Goal: Navigation & Orientation: Understand site structure

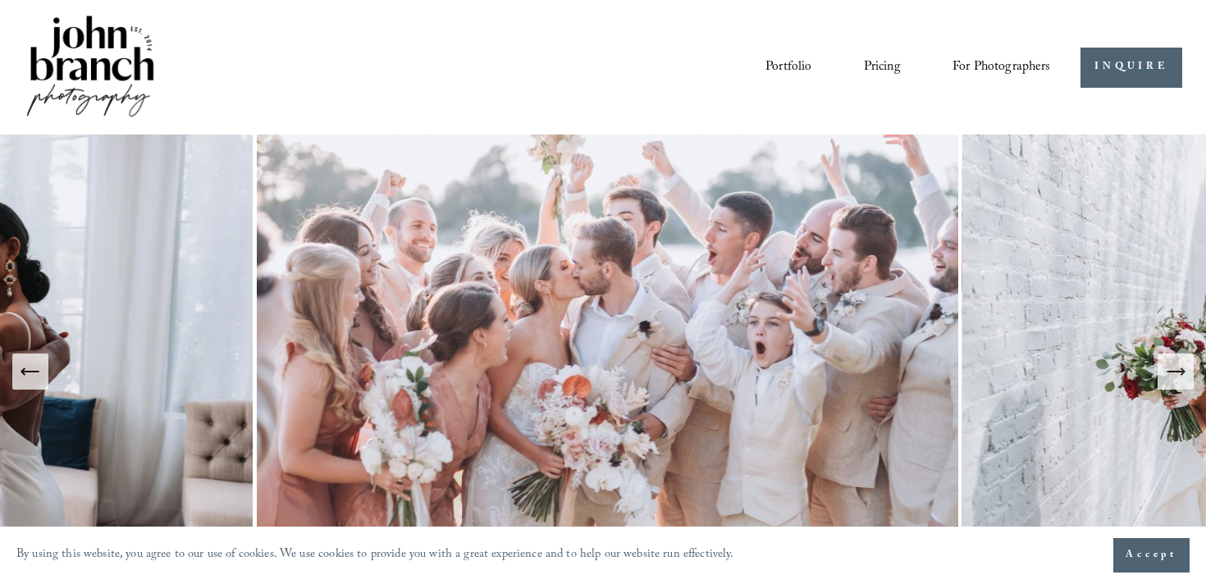
click at [881, 68] on link "Pricing" at bounding box center [882, 67] width 37 height 28
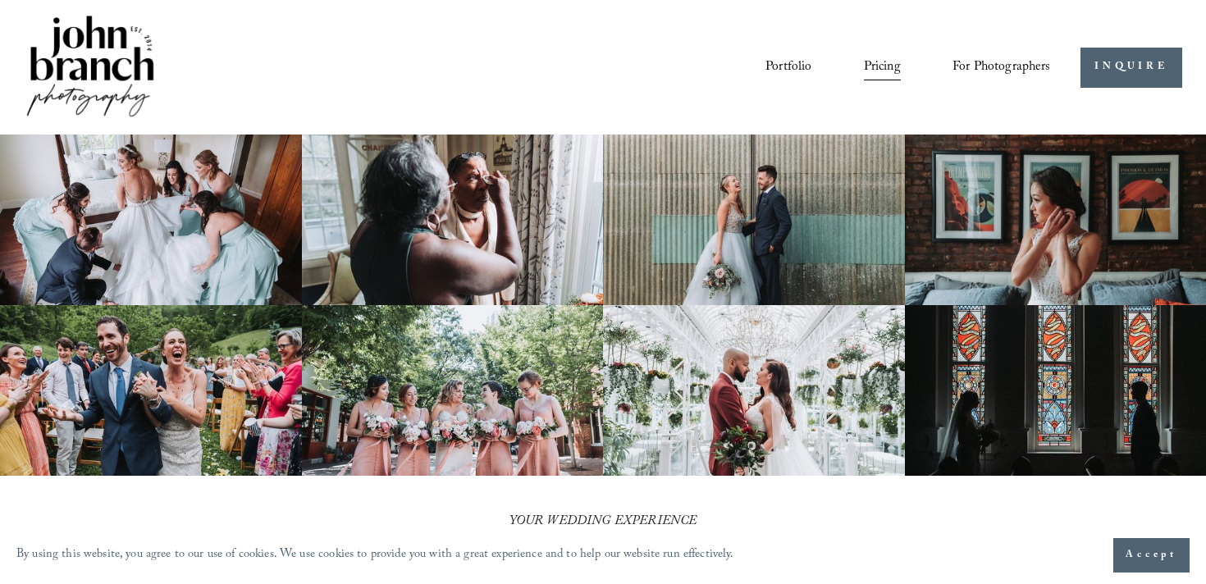
click at [1142, 549] on span "Accept" at bounding box center [1151, 555] width 52 height 16
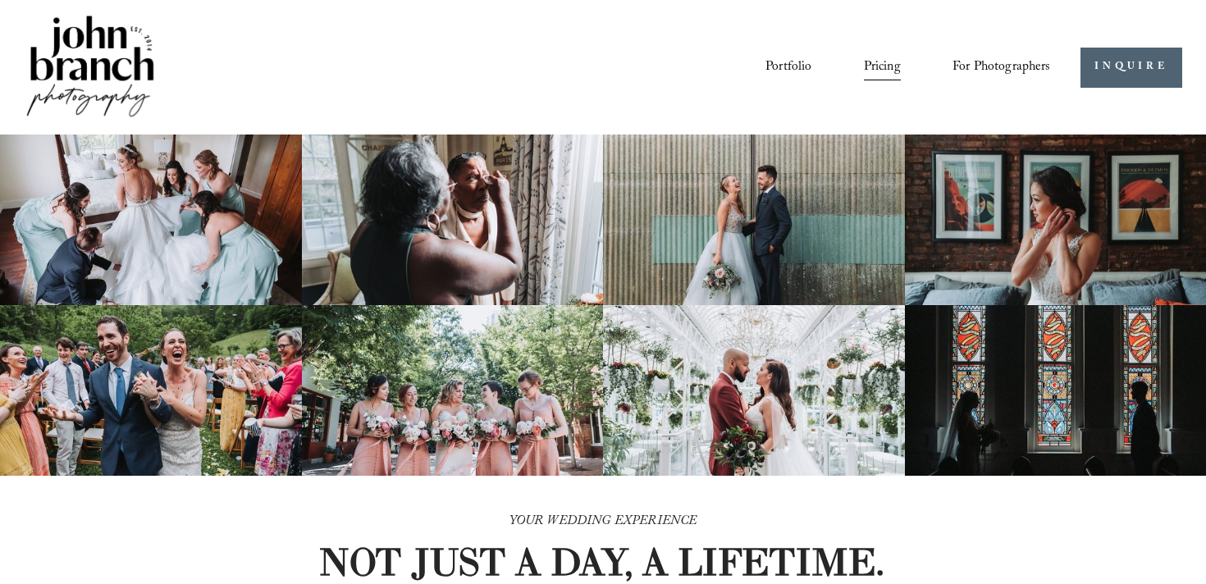
click at [786, 63] on link "Portfolio" at bounding box center [788, 67] width 46 height 28
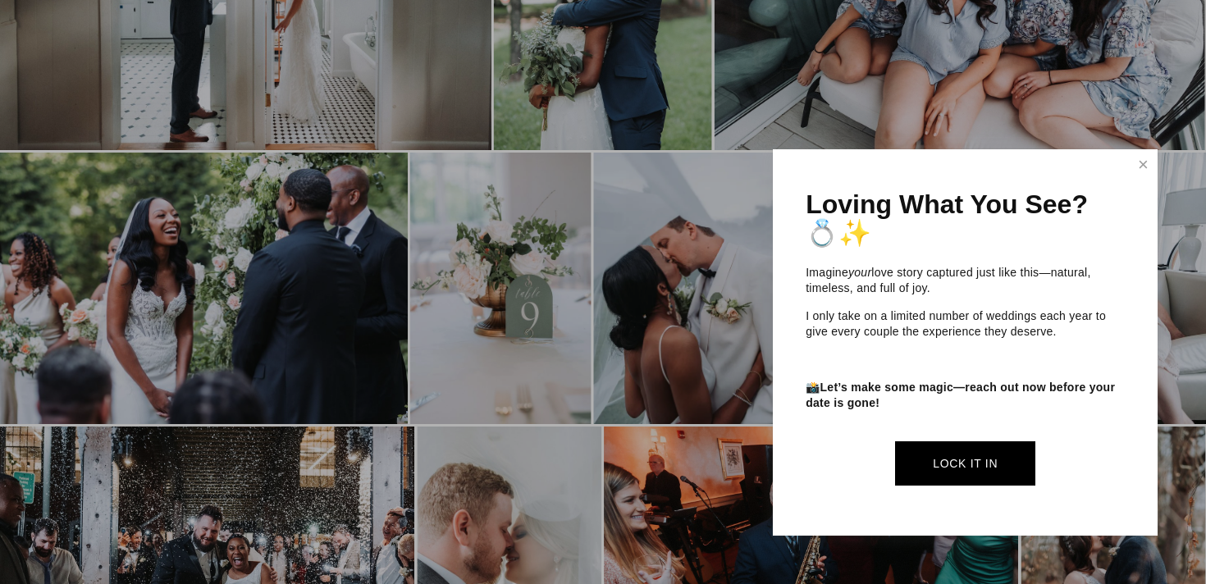
scroll to position [988, 0]
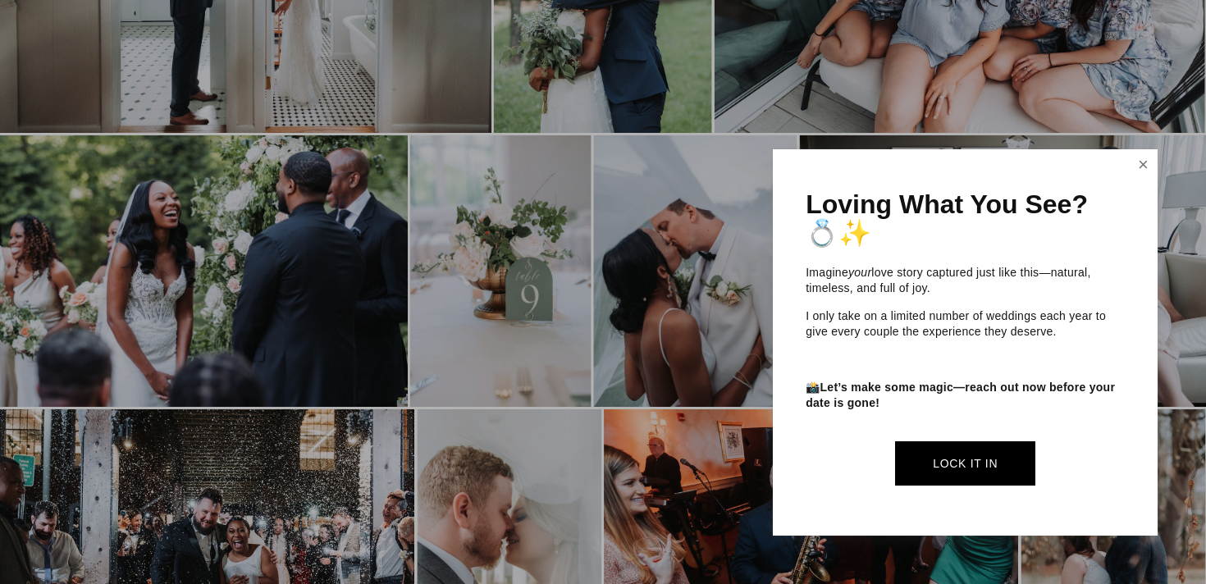
click at [1146, 166] on link "Close" at bounding box center [1143, 165] width 25 height 26
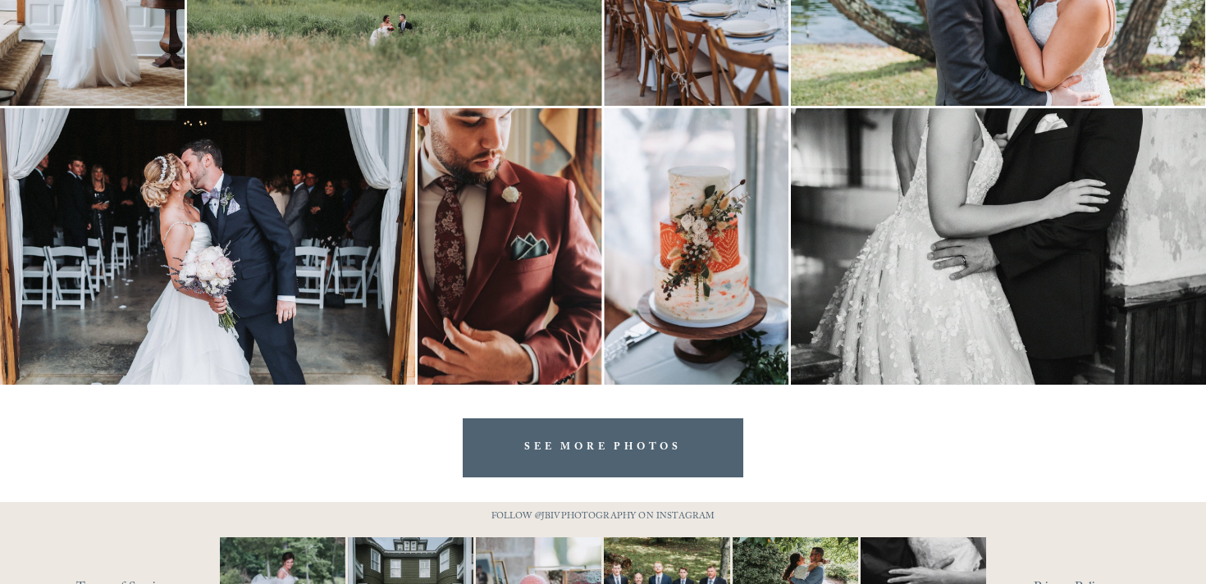
scroll to position [4781, 0]
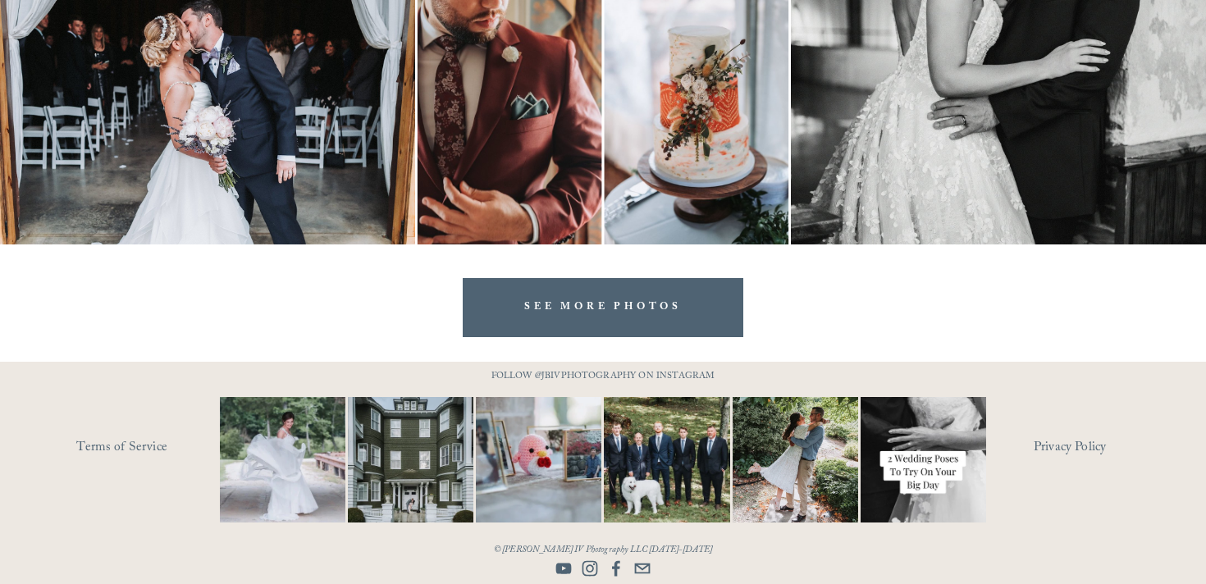
click at [558, 305] on link "SEE MORE PHOTOS" at bounding box center [603, 307] width 280 height 58
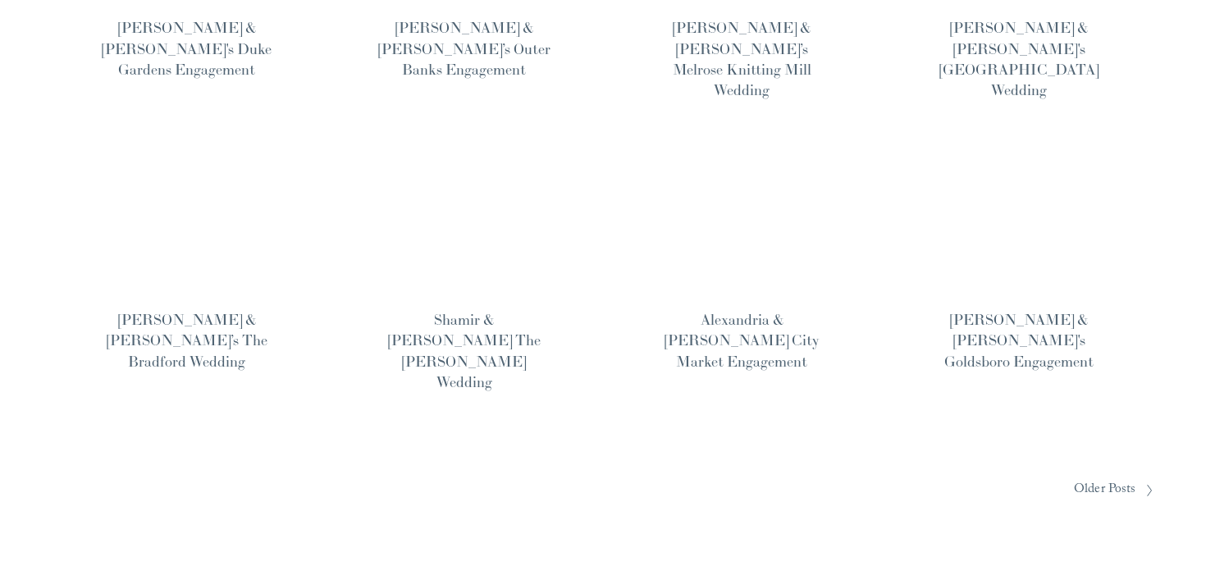
scroll to position [1301, 0]
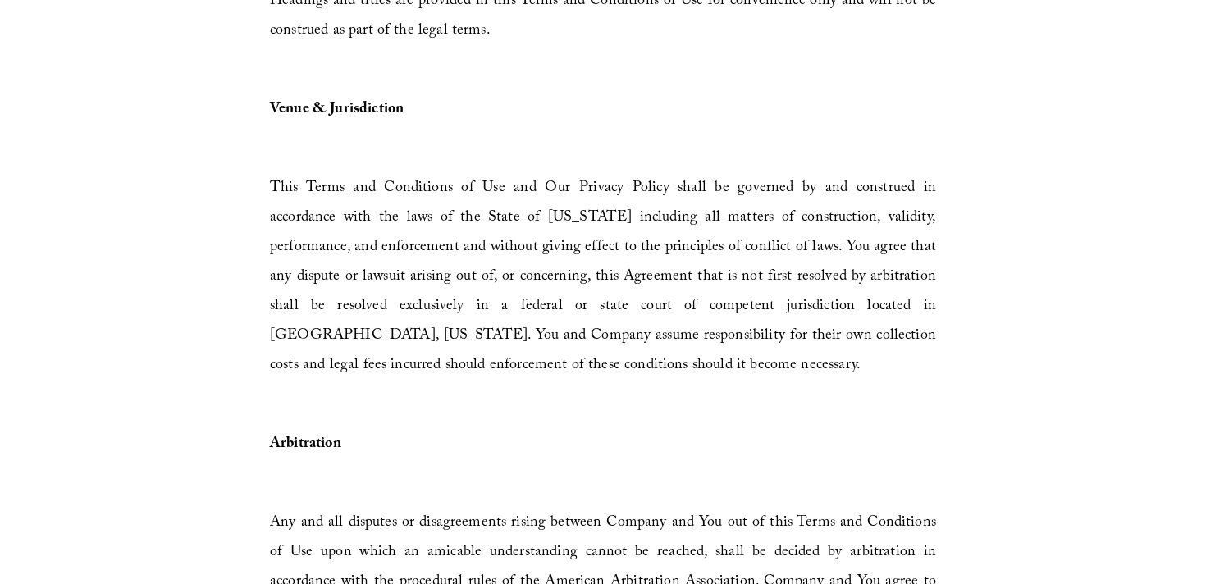
scroll to position [5033, 0]
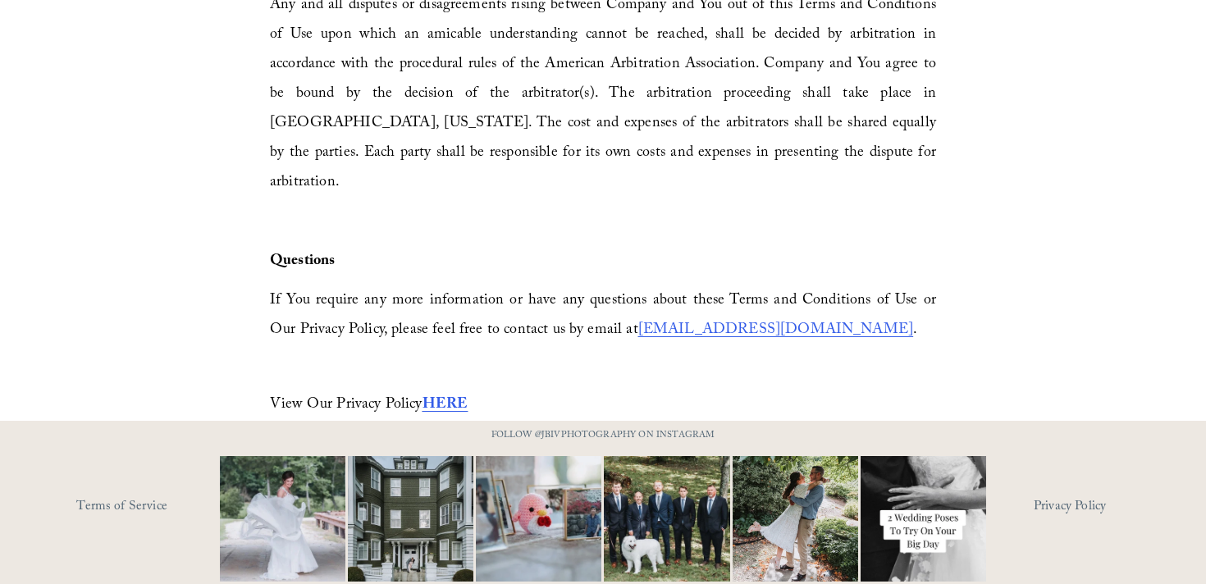
click at [440, 393] on strong "HERE" at bounding box center [445, 405] width 46 height 25
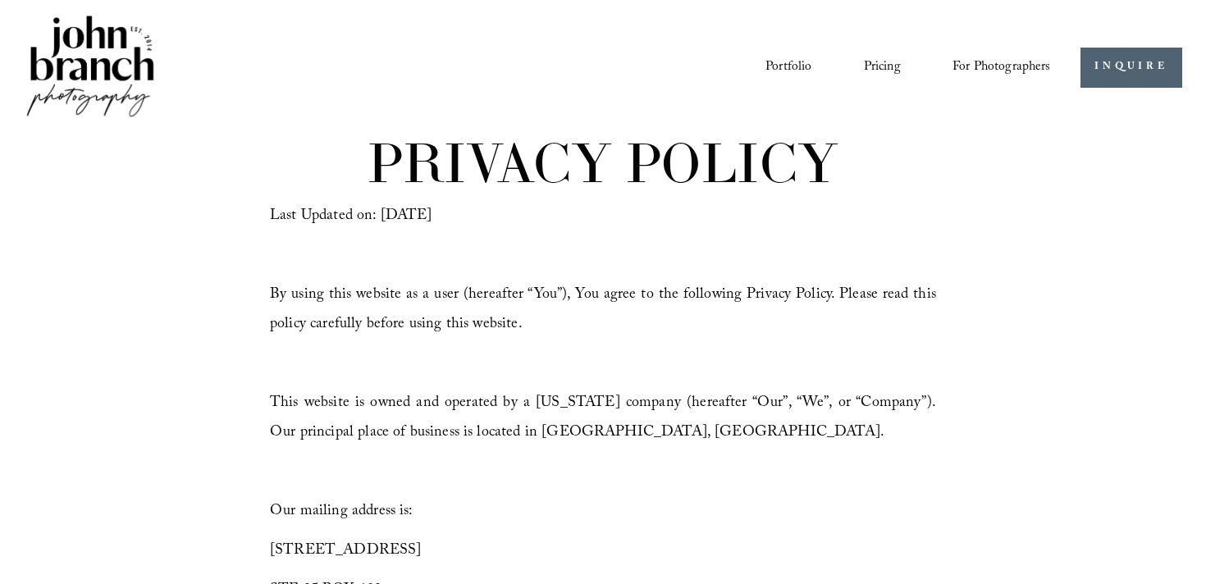
click at [83, 80] on img at bounding box center [90, 67] width 133 height 111
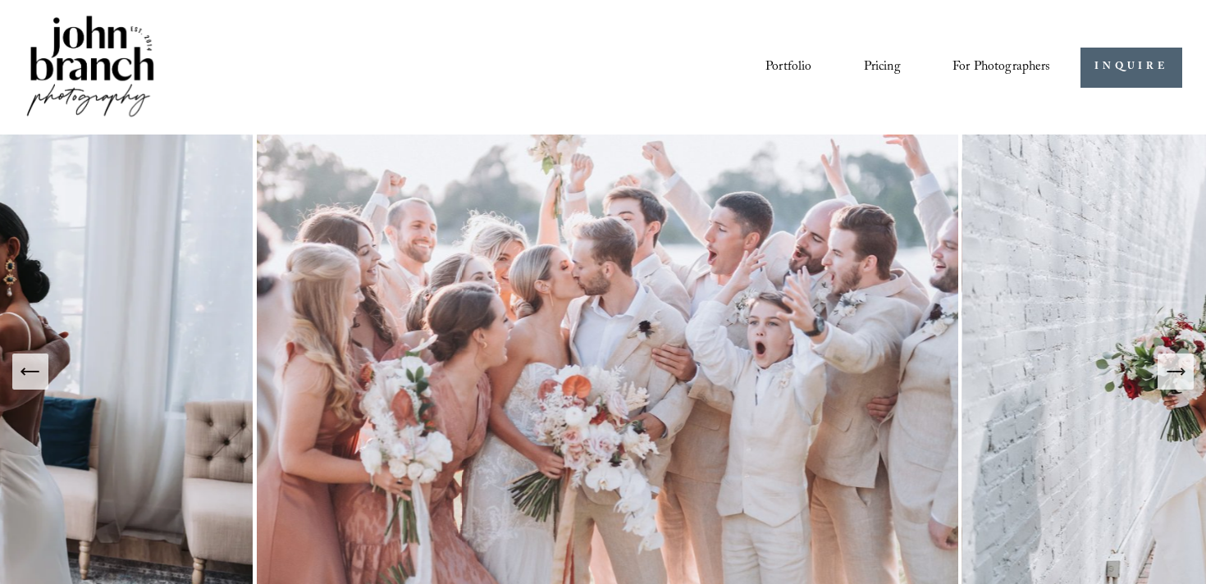
click at [40, 381] on icon "Previous Slide" at bounding box center [30, 371] width 23 height 23
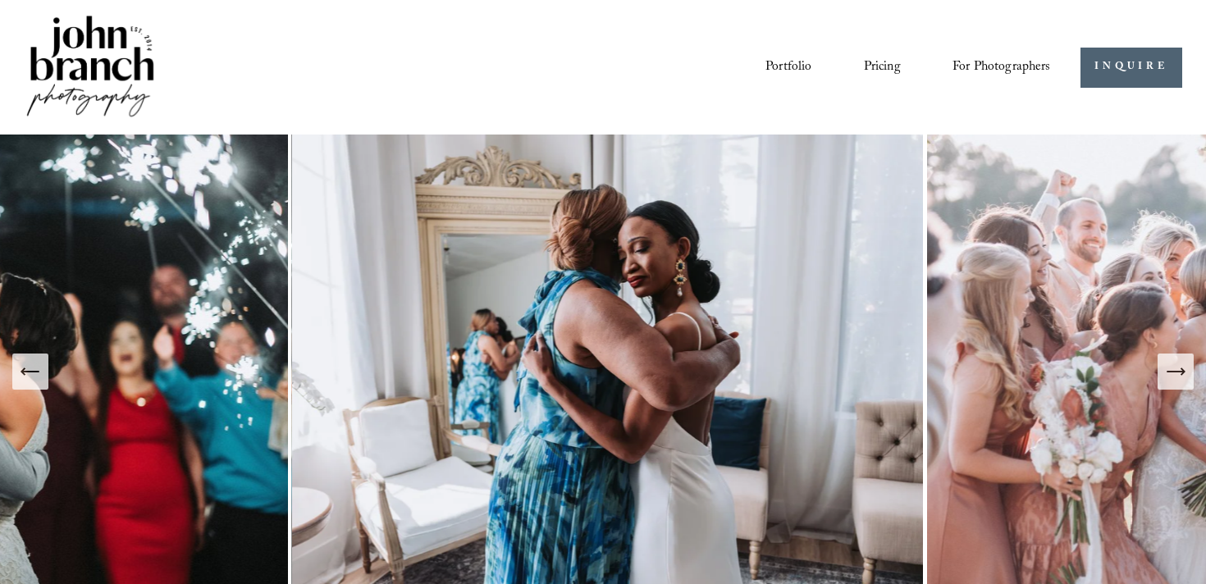
click at [40, 381] on icon "Previous Slide" at bounding box center [30, 371] width 23 height 23
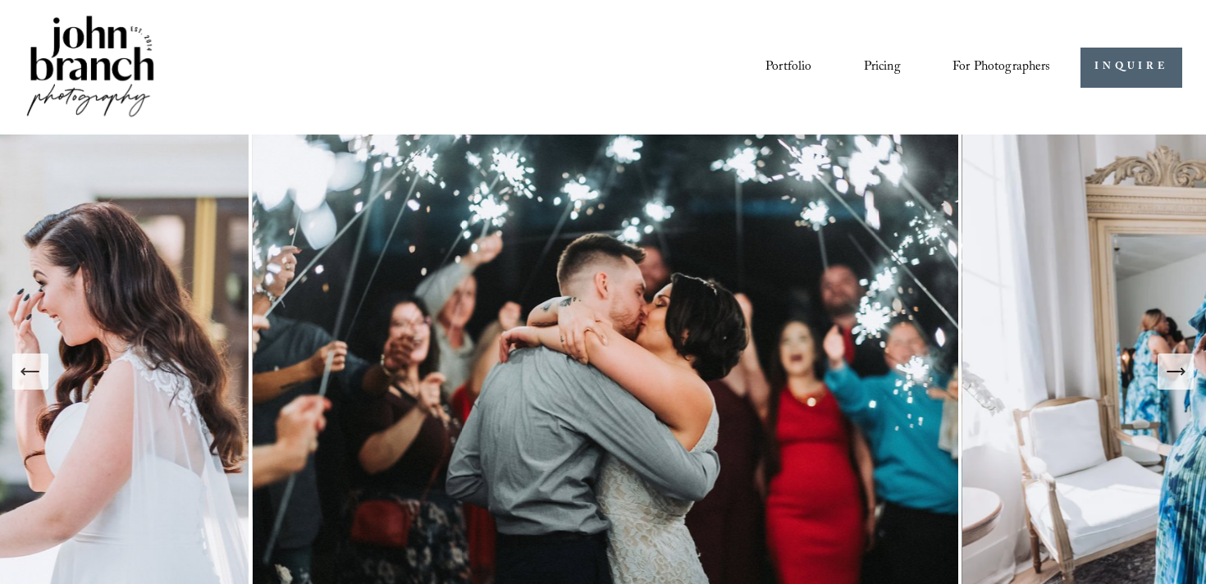
click at [40, 381] on icon "Previous Slide" at bounding box center [30, 371] width 23 height 23
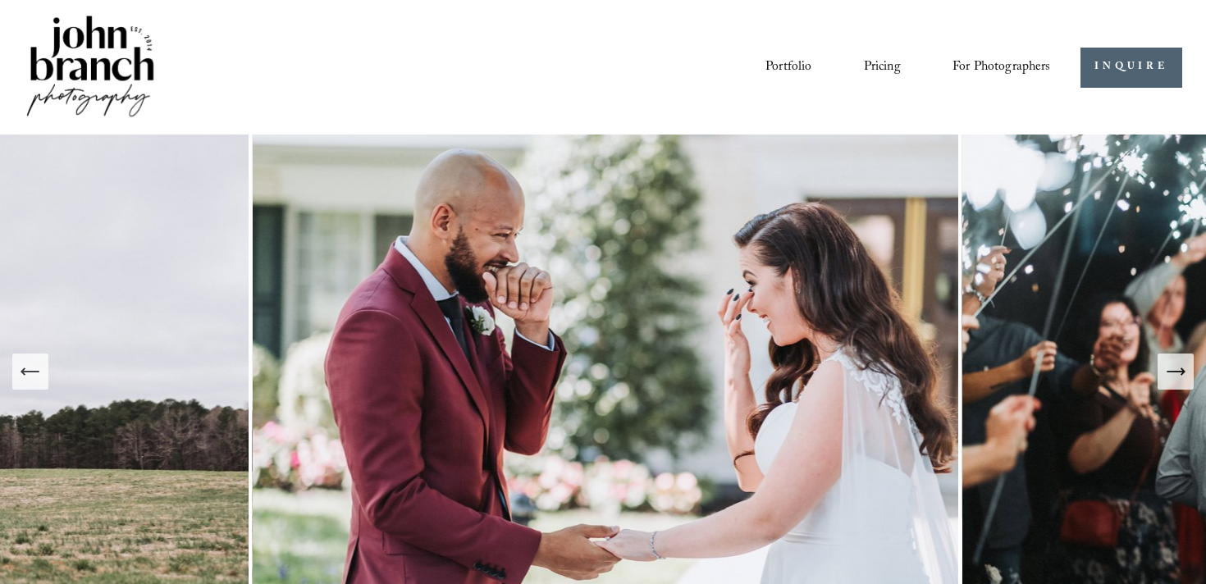
click at [40, 381] on icon "Previous Slide" at bounding box center [30, 371] width 23 height 23
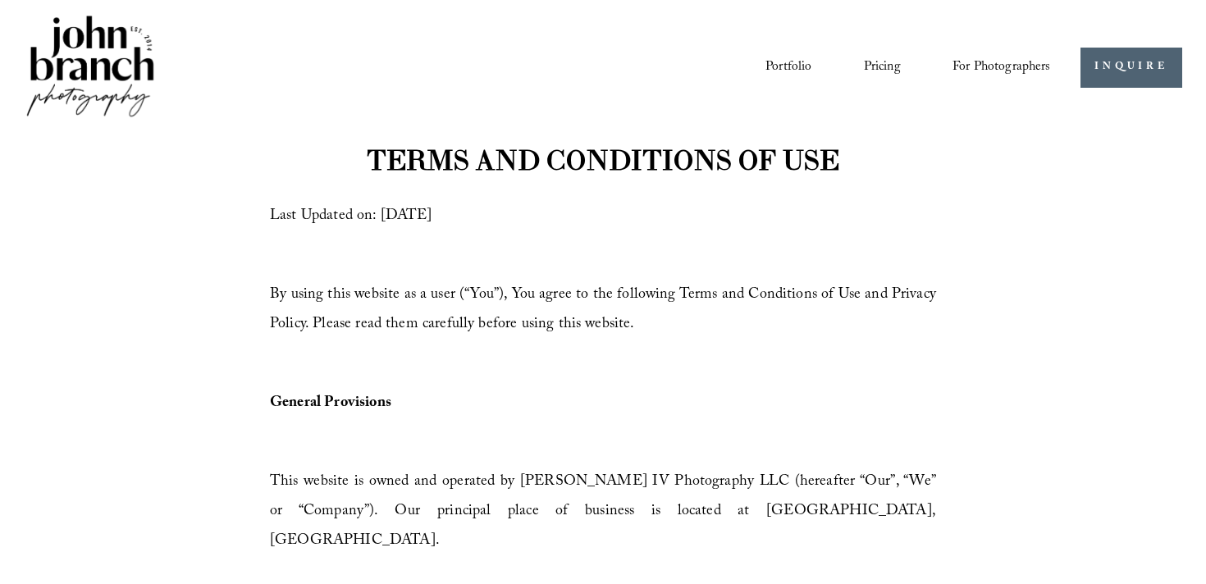
scroll to position [5033, 0]
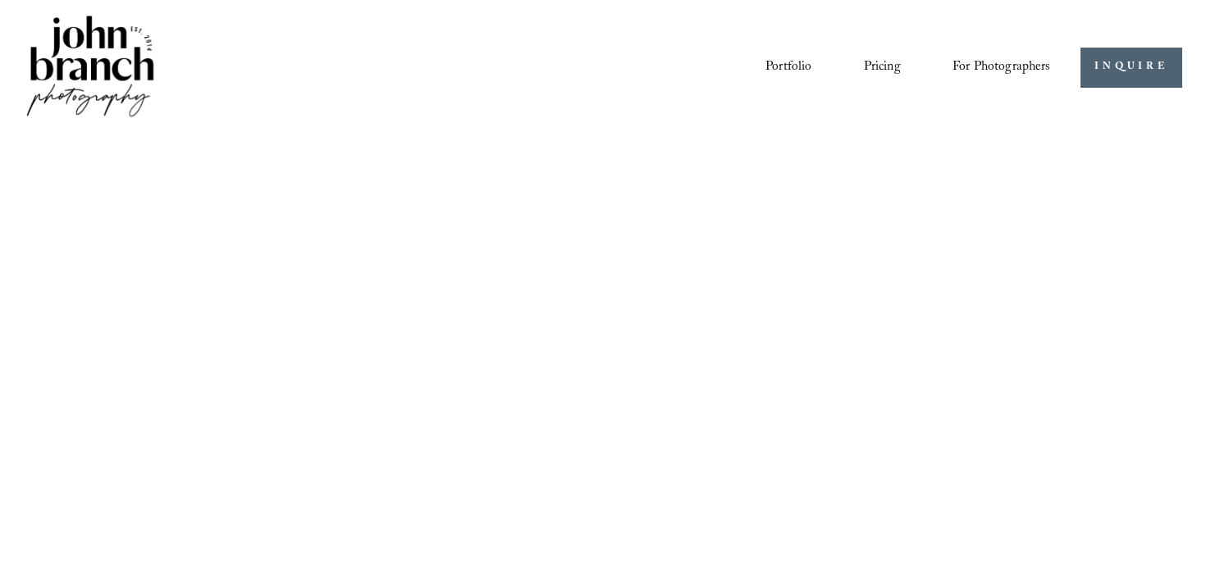
scroll to position [1301, 0]
